Goal: Information Seeking & Learning: Learn about a topic

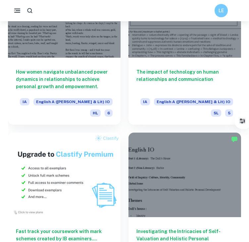
scroll to position [522, 0]
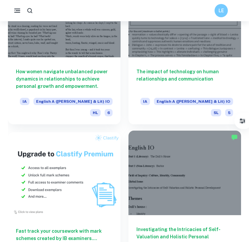
click at [167, 140] on div at bounding box center [185, 173] width 113 height 84
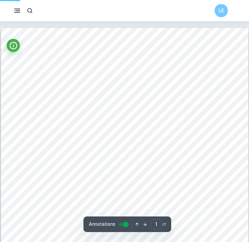
type input "2"
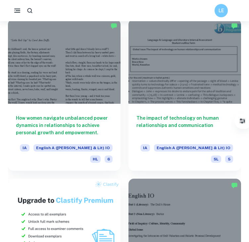
scroll to position [477, 0]
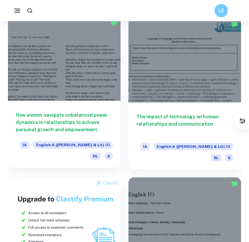
click at [62, 82] on div at bounding box center [64, 58] width 113 height 84
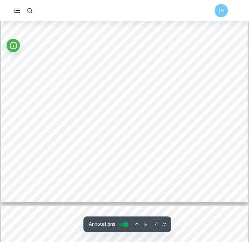
scroll to position [1197, 0]
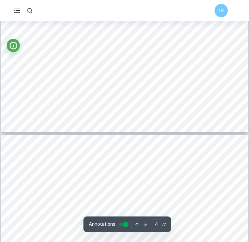
type input "5"
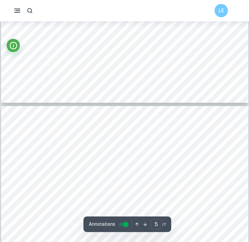
scroll to position [1297, 0]
